Goal: Transaction & Acquisition: Download file/media

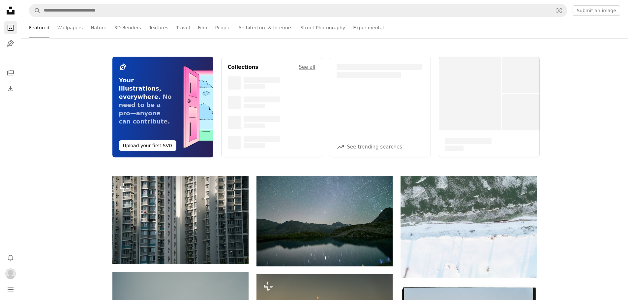
click at [154, 1] on nav "A magnifying glass Visual search Submit an image" at bounding box center [324, 10] width 607 height 21
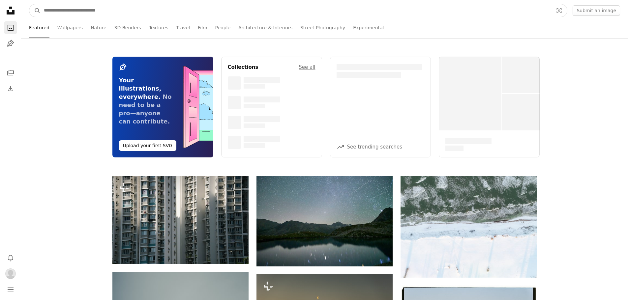
click at [154, 8] on input "Find visuals sitewide" at bounding box center [296, 10] width 510 height 13
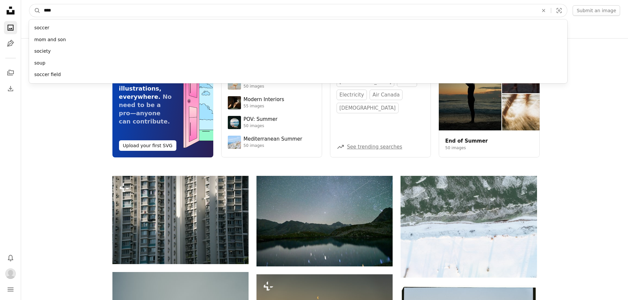
type input "****"
click at [29, 4] on button "A magnifying glass" at bounding box center [34, 10] width 11 height 13
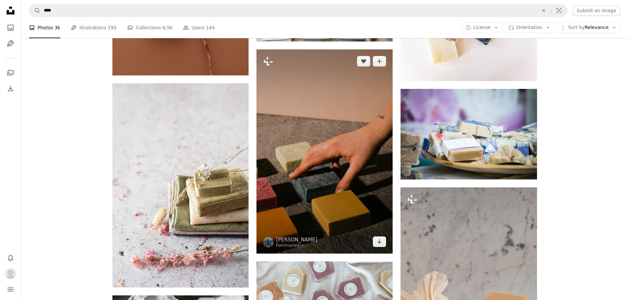
scroll to position [1351, 0]
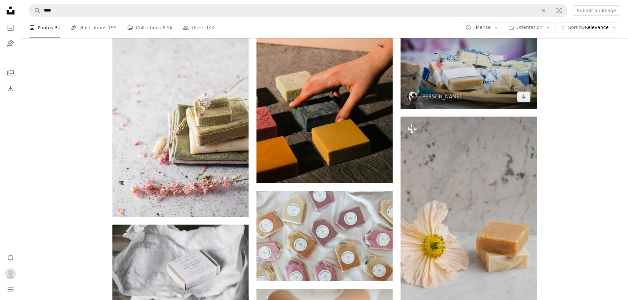
click at [495, 78] on img at bounding box center [468, 63] width 136 height 90
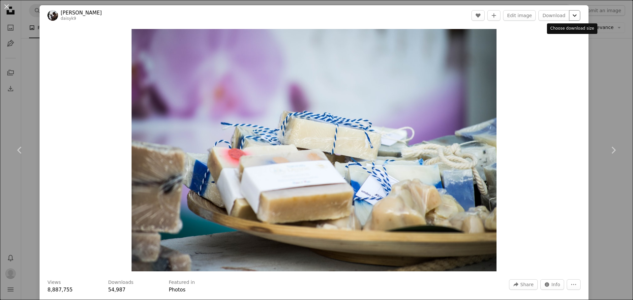
click at [569, 18] on icon "Chevron down" at bounding box center [574, 16] width 11 height 8
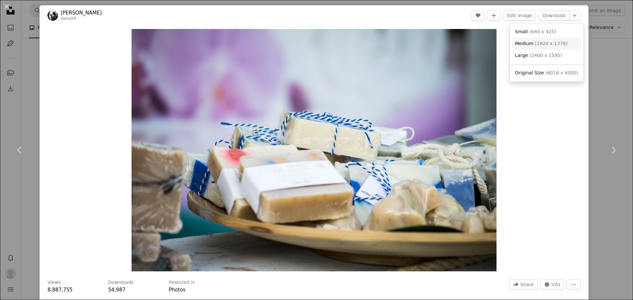
click at [554, 42] on span "( 1920 x 1276 )" at bounding box center [551, 43] width 33 height 5
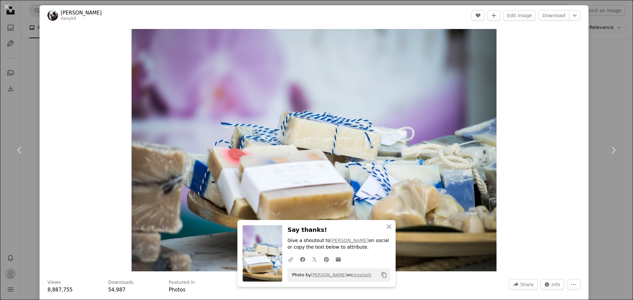
click at [592, 45] on div "An X shape Chevron left Chevron right An X shape Close Say thanks! Give a shout…" at bounding box center [316, 150] width 633 height 300
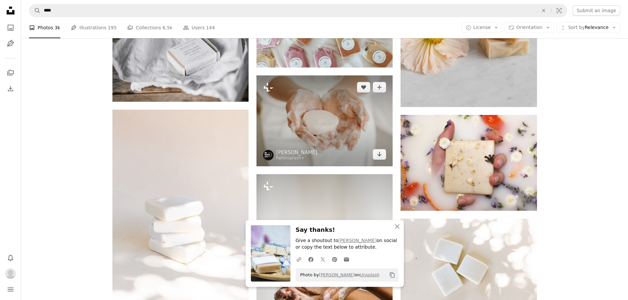
scroll to position [1549, 0]
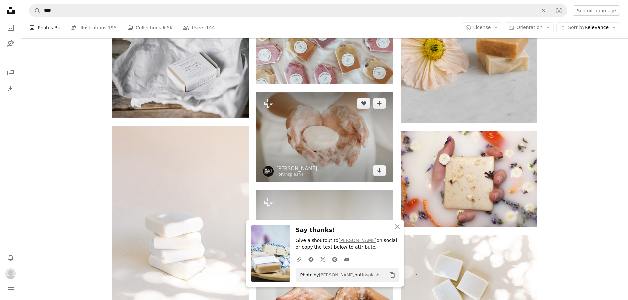
click at [361, 119] on img at bounding box center [324, 137] width 136 height 91
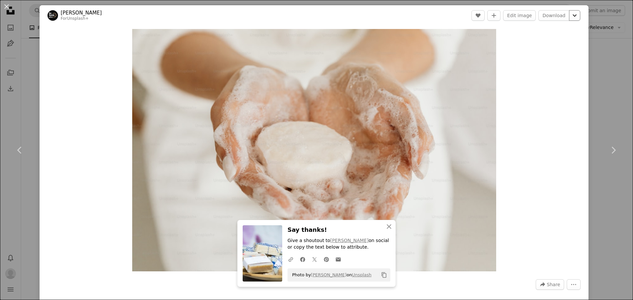
click at [569, 19] on icon "Chevron down" at bounding box center [574, 16] width 11 height 8
drag, startPoint x: 560, startPoint y: 40, endPoint x: 563, endPoint y: 43, distance: 4.2
click at [560, 41] on span "( 1920 x 1280 )" at bounding box center [551, 43] width 33 height 5
click at [604, 65] on div "An X shape Chevron left Chevron right An X shape Close Say thanks! Give a shout…" at bounding box center [316, 150] width 633 height 300
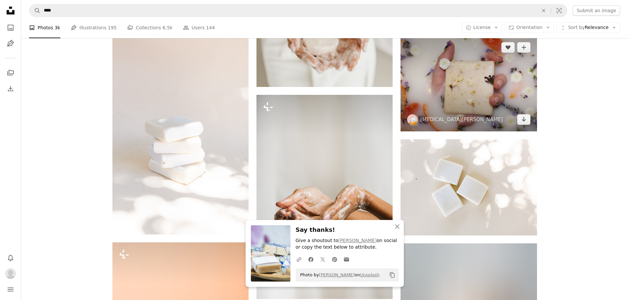
scroll to position [1648, 0]
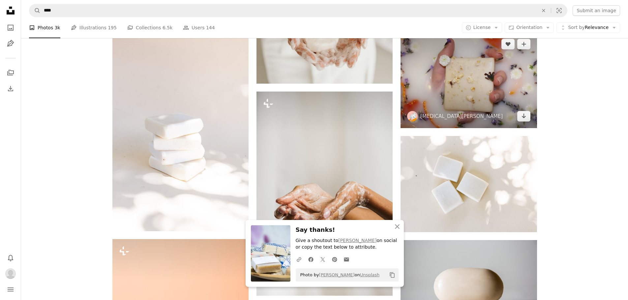
click at [516, 74] on img at bounding box center [468, 80] width 136 height 96
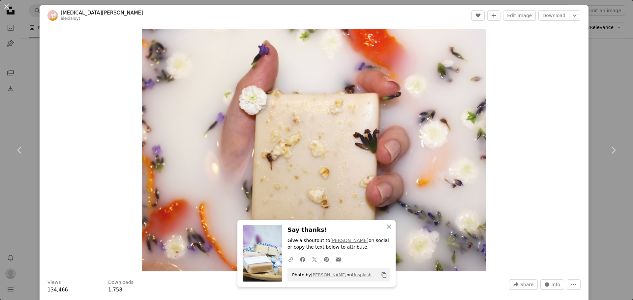
click at [552, 59] on div "Zoom in" at bounding box center [314, 150] width 549 height 249
click at [574, 17] on icon "Chevron down" at bounding box center [574, 16] width 11 height 8
click at [561, 41] on link "Medium ( 1920 x 1351 )" at bounding box center [546, 44] width 69 height 12
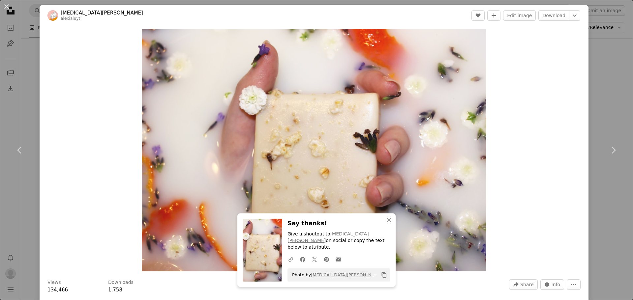
drag, startPoint x: 583, startPoint y: 46, endPoint x: 590, endPoint y: 48, distance: 6.9
click at [584, 46] on div "An X shape Chevron left Chevron right An X shape Close Say thanks! Give a shout…" at bounding box center [316, 150] width 633 height 300
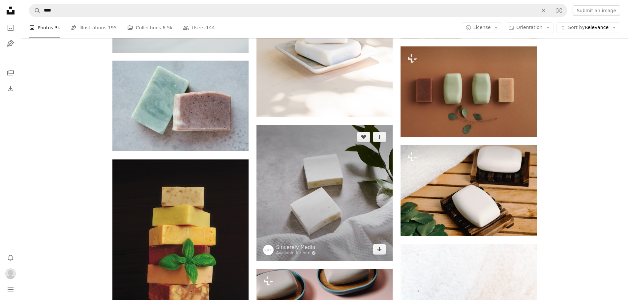
scroll to position [2241, 0]
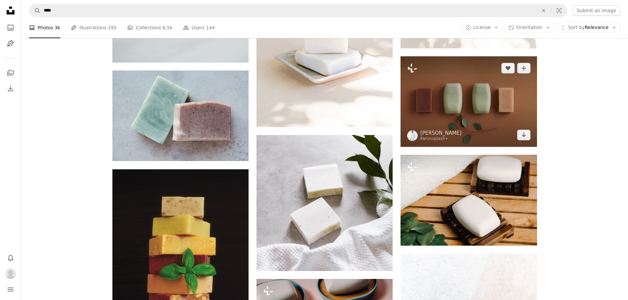
click at [495, 100] on img at bounding box center [468, 101] width 136 height 91
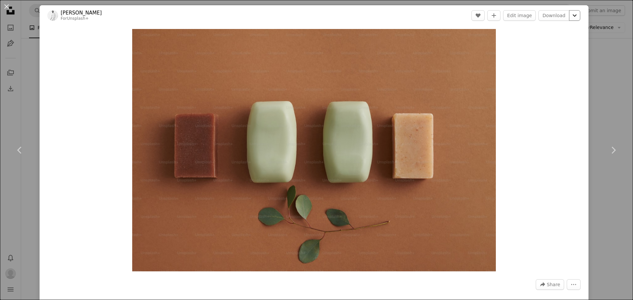
click at [571, 13] on icon "Chevron down" at bounding box center [574, 16] width 11 height 8
click at [557, 39] on link "Medium ( 1920 x 1280 )" at bounding box center [546, 44] width 69 height 12
click at [603, 55] on div "An X shape Chevron left Chevron right [PERSON_NAME] For Unsplash+ A heart A plu…" at bounding box center [316, 150] width 633 height 300
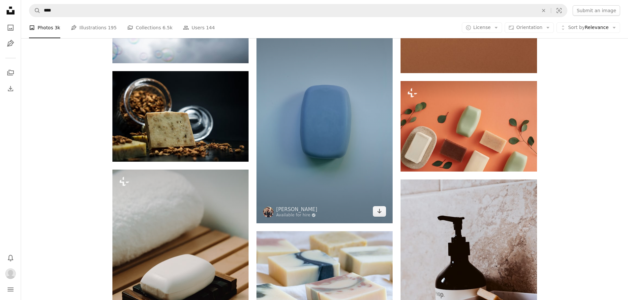
scroll to position [4284, 0]
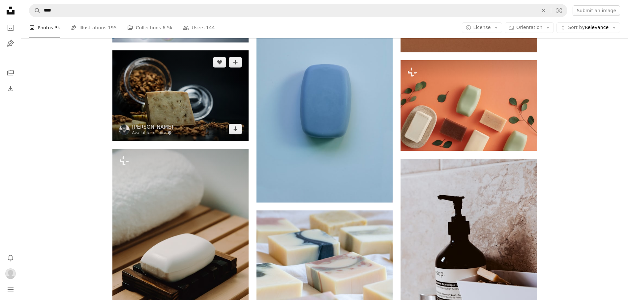
click at [217, 109] on img at bounding box center [180, 95] width 136 height 91
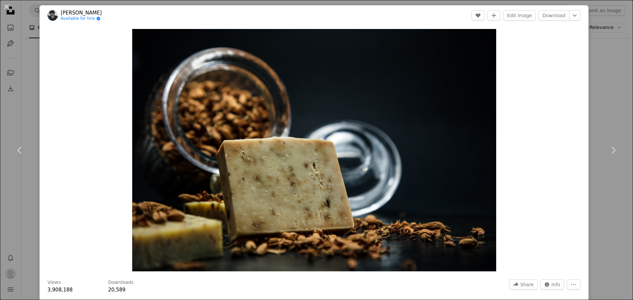
click at [591, 104] on div "An X shape Chevron left Chevron right [PERSON_NAME] Available for hire A checkm…" at bounding box center [316, 150] width 633 height 300
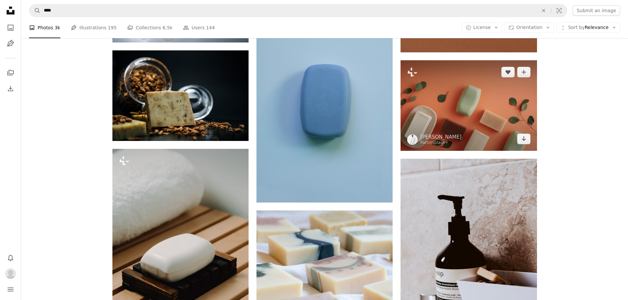
click at [456, 116] on img at bounding box center [468, 105] width 136 height 91
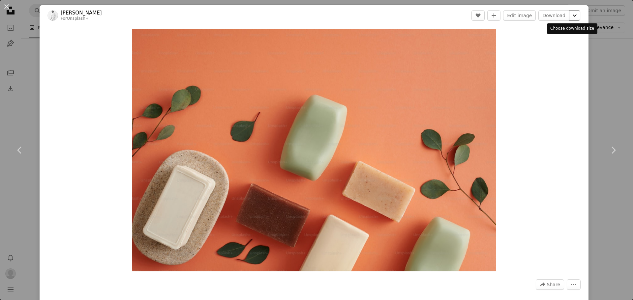
click at [569, 18] on icon "Chevron down" at bounding box center [574, 16] width 11 height 8
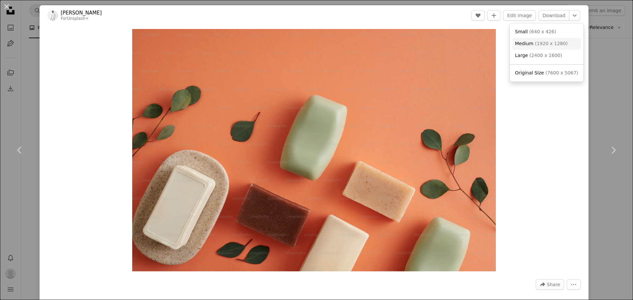
click at [557, 40] on link "Medium ( 1920 x 1280 )" at bounding box center [546, 44] width 69 height 12
click at [593, 49] on div "An X shape Chevron left Chevron right [PERSON_NAME] For Unsplash+ A heart A plu…" at bounding box center [316, 150] width 633 height 300
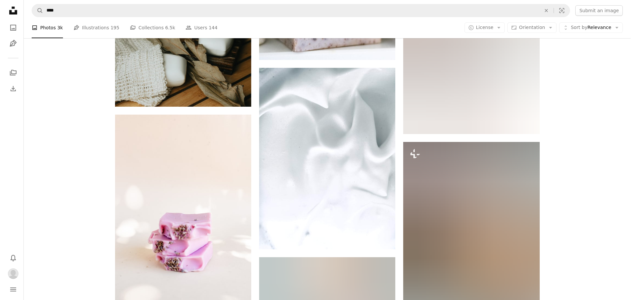
scroll to position [5569, 0]
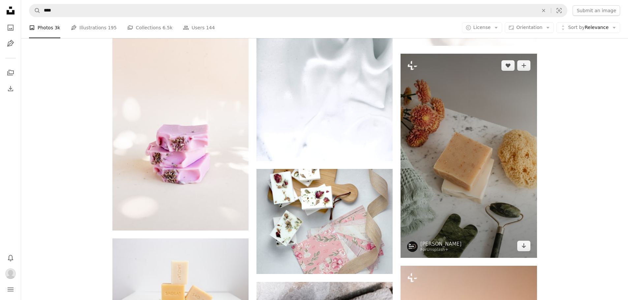
click at [480, 135] on img at bounding box center [468, 156] width 136 height 204
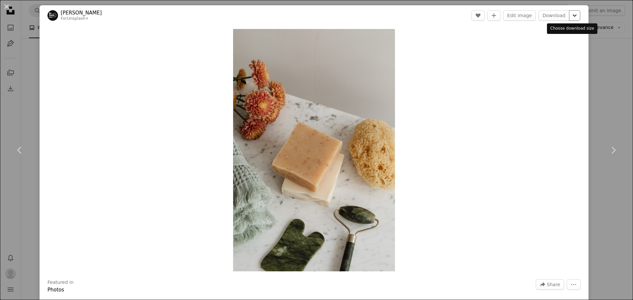
click at [571, 15] on icon "Chevron down" at bounding box center [574, 16] width 11 height 8
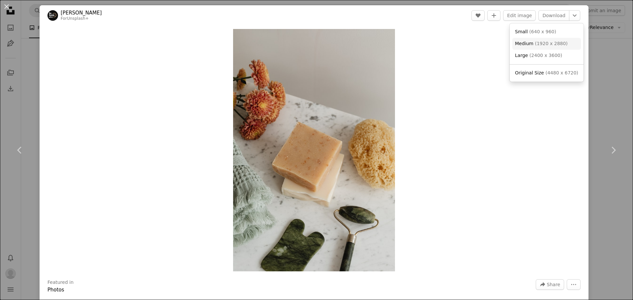
click at [530, 44] on span "Medium" at bounding box center [524, 43] width 18 height 5
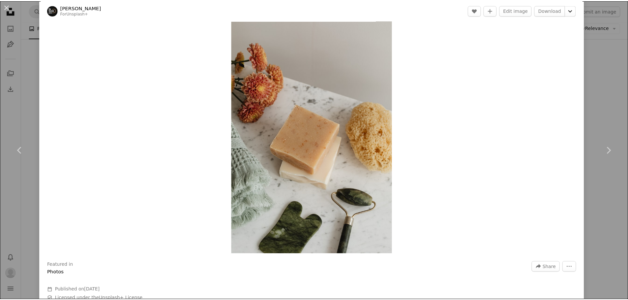
scroll to position [33, 0]
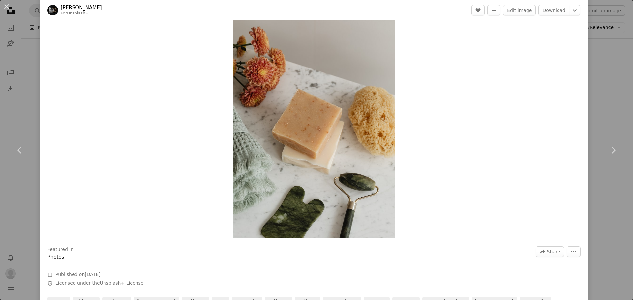
click at [601, 85] on div "An X shape Chevron left Chevron right [PERSON_NAME] For Unsplash+ A heart A plu…" at bounding box center [316, 150] width 633 height 300
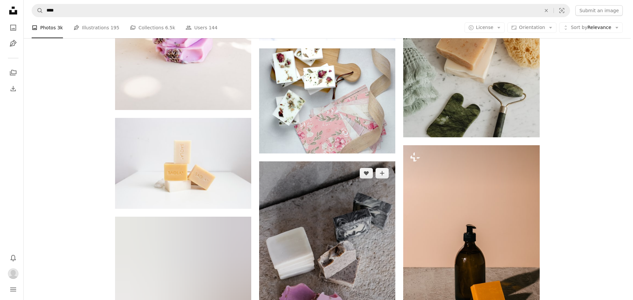
scroll to position [5668, 0]
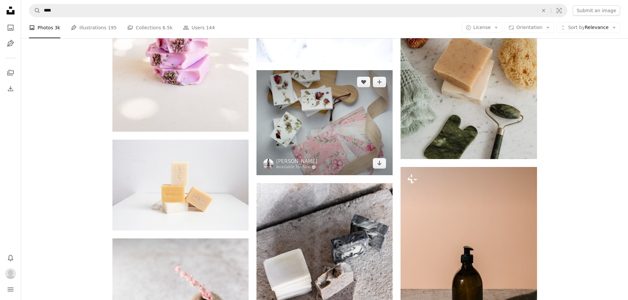
click at [359, 117] on img at bounding box center [324, 122] width 136 height 105
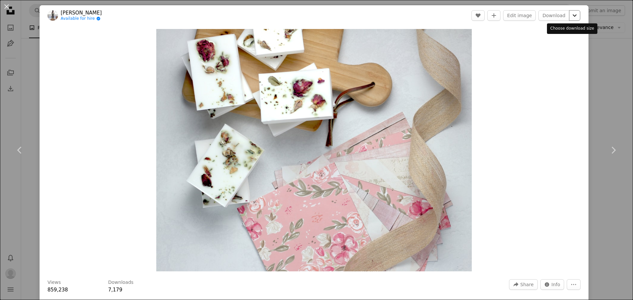
click at [571, 14] on icon "Chevron down" at bounding box center [574, 16] width 11 height 8
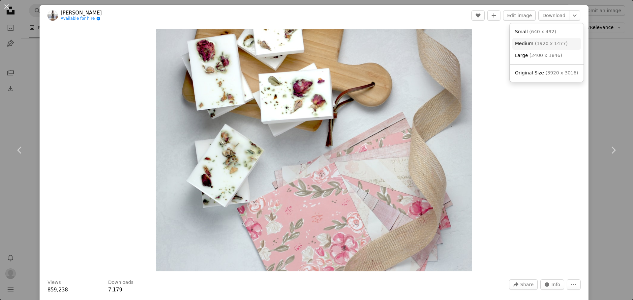
click at [540, 46] on span "( 1920 x 1477 )" at bounding box center [551, 43] width 33 height 5
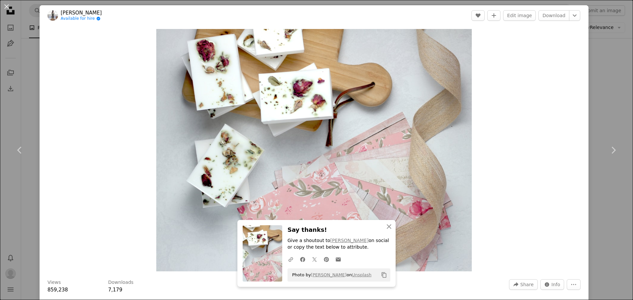
drag, startPoint x: 597, startPoint y: 56, endPoint x: 591, endPoint y: 66, distance: 11.5
click at [597, 57] on div "An X shape Chevron left Chevron right An X shape Close Say thanks! Give a shout…" at bounding box center [316, 150] width 633 height 300
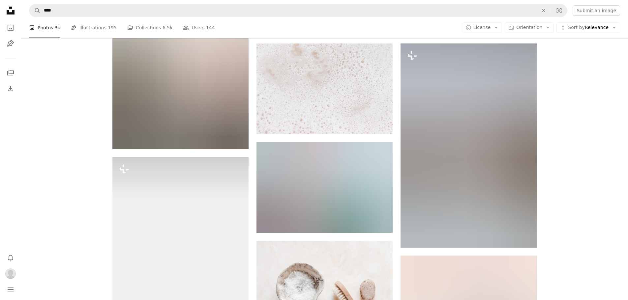
scroll to position [362, 0]
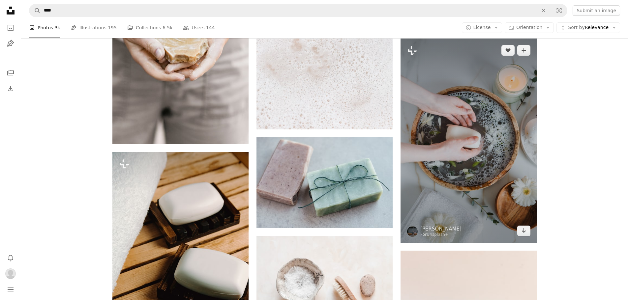
click at [466, 120] on img at bounding box center [468, 141] width 136 height 204
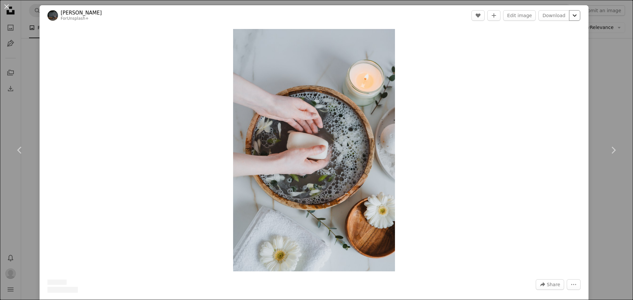
click at [570, 18] on icon "Chevron down" at bounding box center [574, 16] width 11 height 8
click at [606, 63] on dialog "An X shape Chevron left Chevron right [PERSON_NAME] For Unsplash+ A heart A plu…" at bounding box center [316, 150] width 633 height 300
click at [602, 71] on div "An X shape Chevron left Chevron right [PERSON_NAME] For Unsplash+ A heart A plu…" at bounding box center [316, 150] width 633 height 300
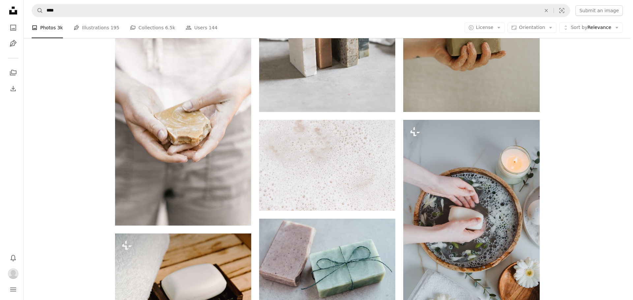
scroll to position [264, 0]
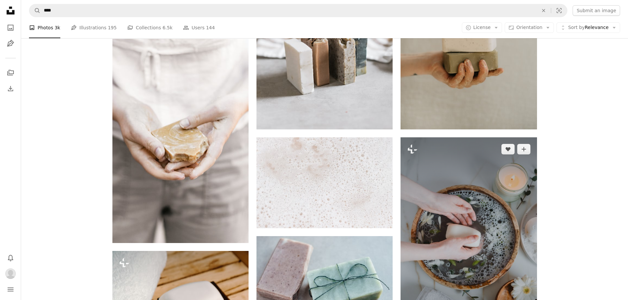
click at [454, 143] on img at bounding box center [468, 239] width 136 height 204
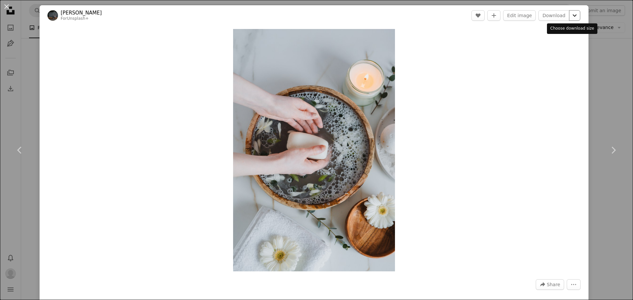
click at [569, 14] on icon "Chevron down" at bounding box center [574, 16] width 11 height 8
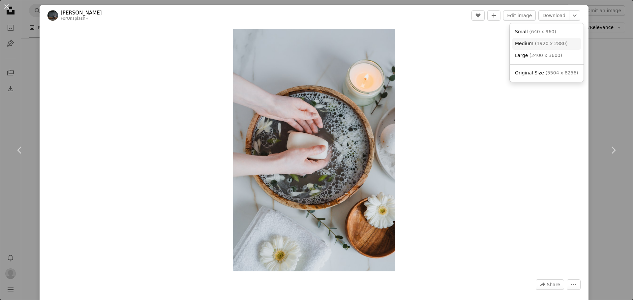
click at [547, 45] on span "( 1920 x 2880 )" at bounding box center [551, 43] width 33 height 5
